Goal: Find specific page/section: Find specific page/section

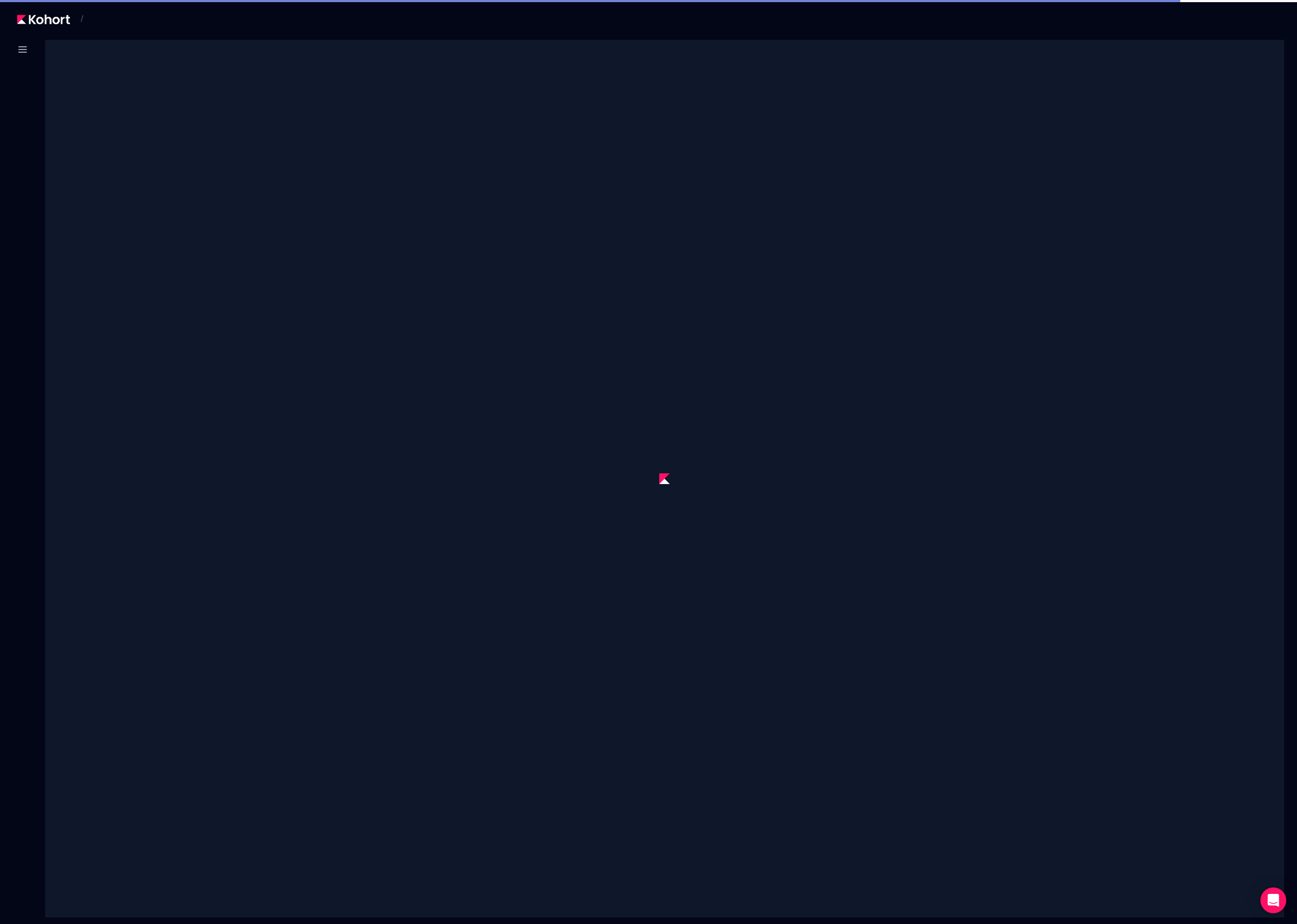
click at [19, 60] on div at bounding box center [23, 51] width 20 height 24
click at [24, 51] on icon at bounding box center [23, 50] width 13 height 13
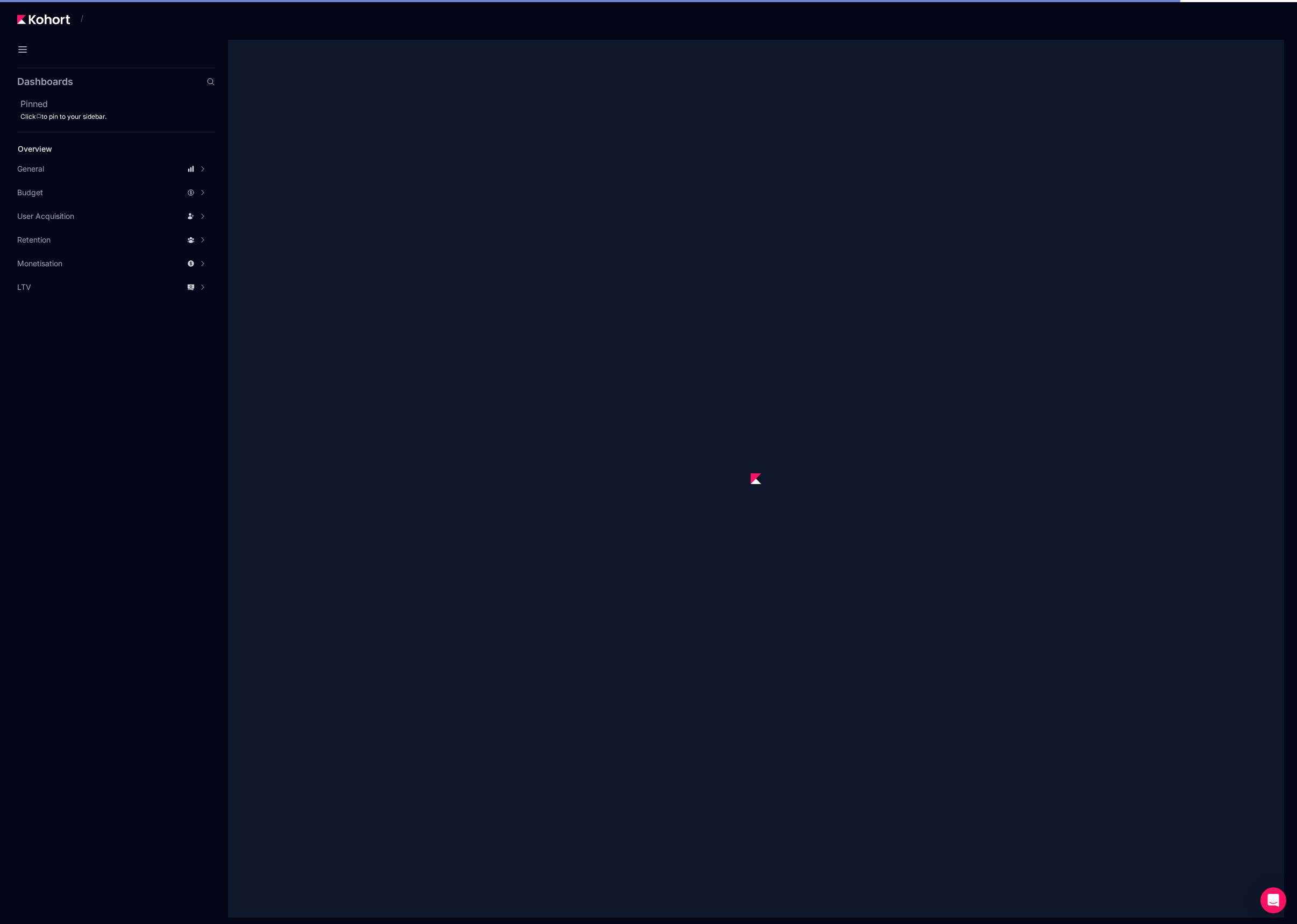
click at [53, 6] on header "/" at bounding box center [648, 20] width 1297 height 40
click at [53, 18] on img at bounding box center [43, 20] width 53 height 10
click at [255, 172] on span "Accuracy Metrics Analytics" at bounding box center [278, 173] width 100 height 11
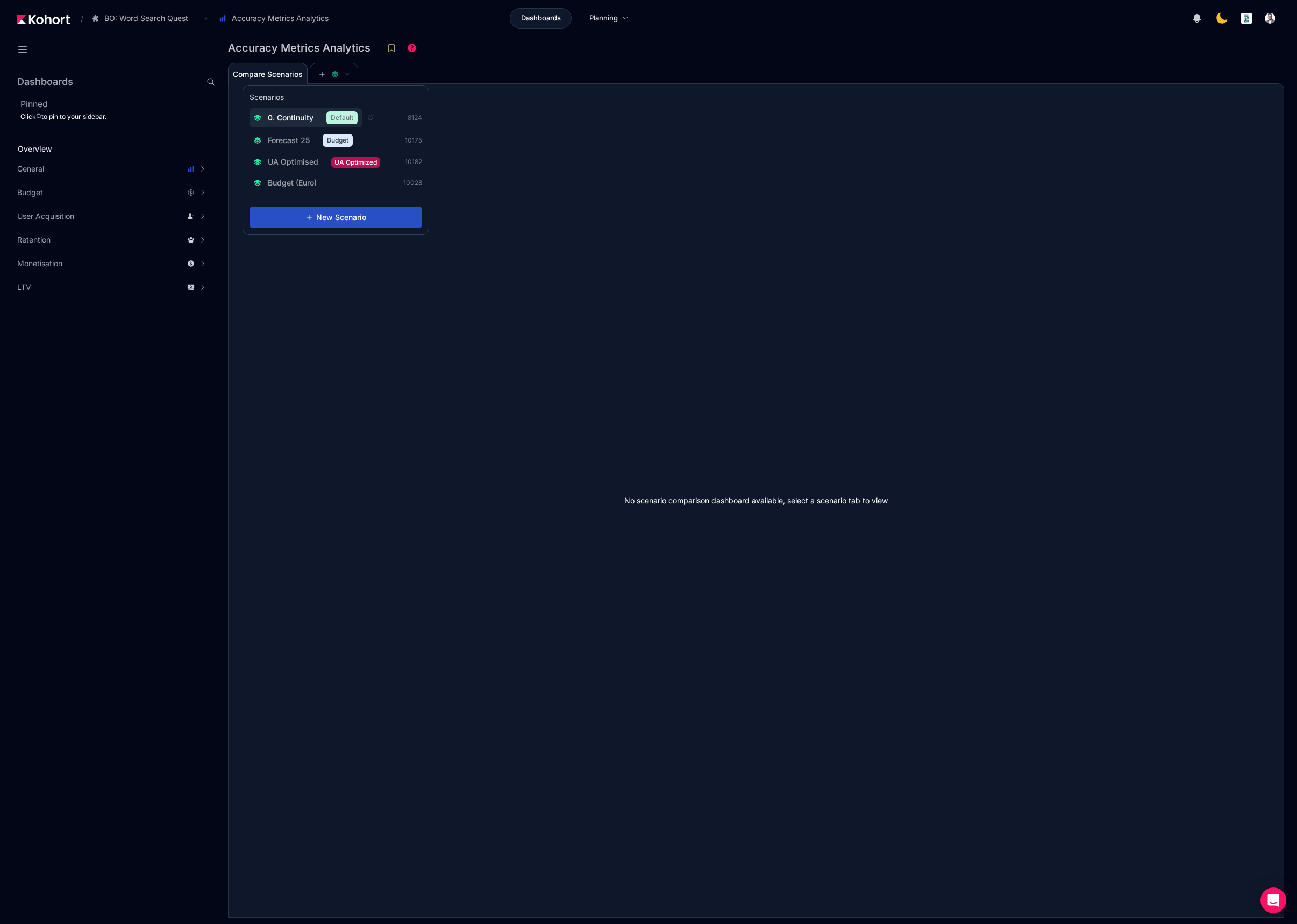
click at [299, 122] on span "0. Continuity" at bounding box center [291, 118] width 46 height 11
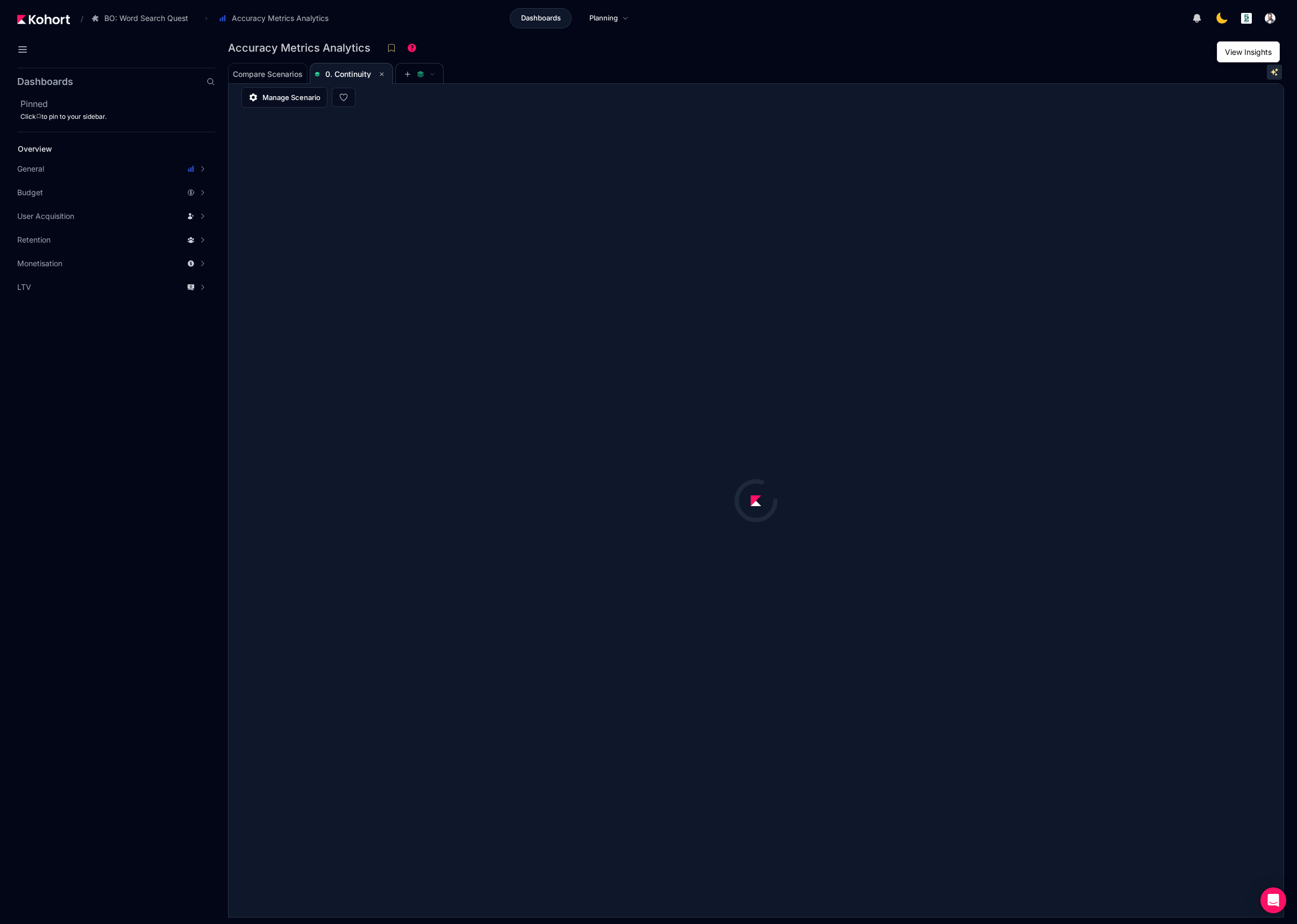
click at [1275, 72] on icon at bounding box center [1274, 72] width 9 height 9
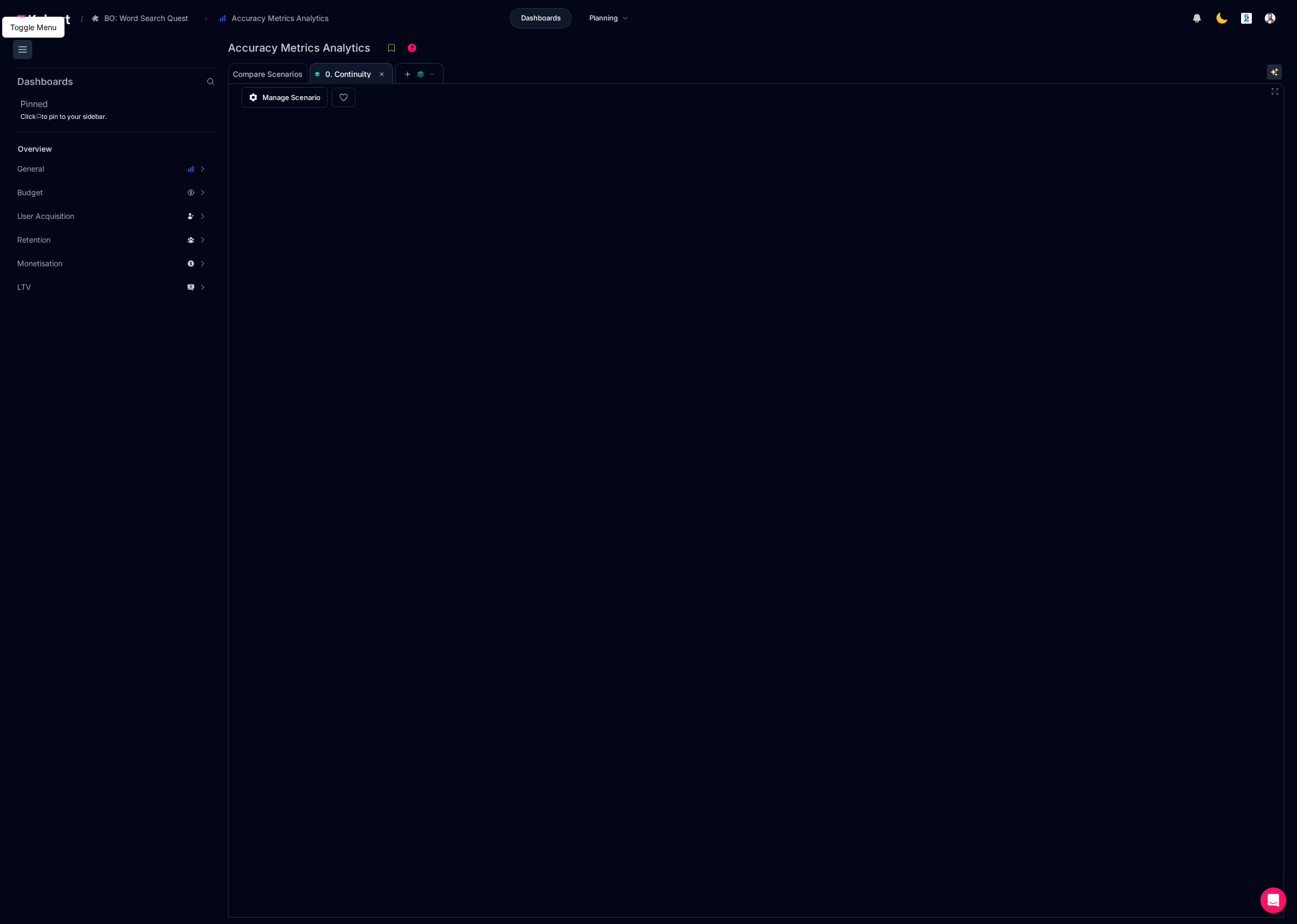
click at [23, 46] on icon at bounding box center [23, 50] width 13 height 13
